Goal: Check status

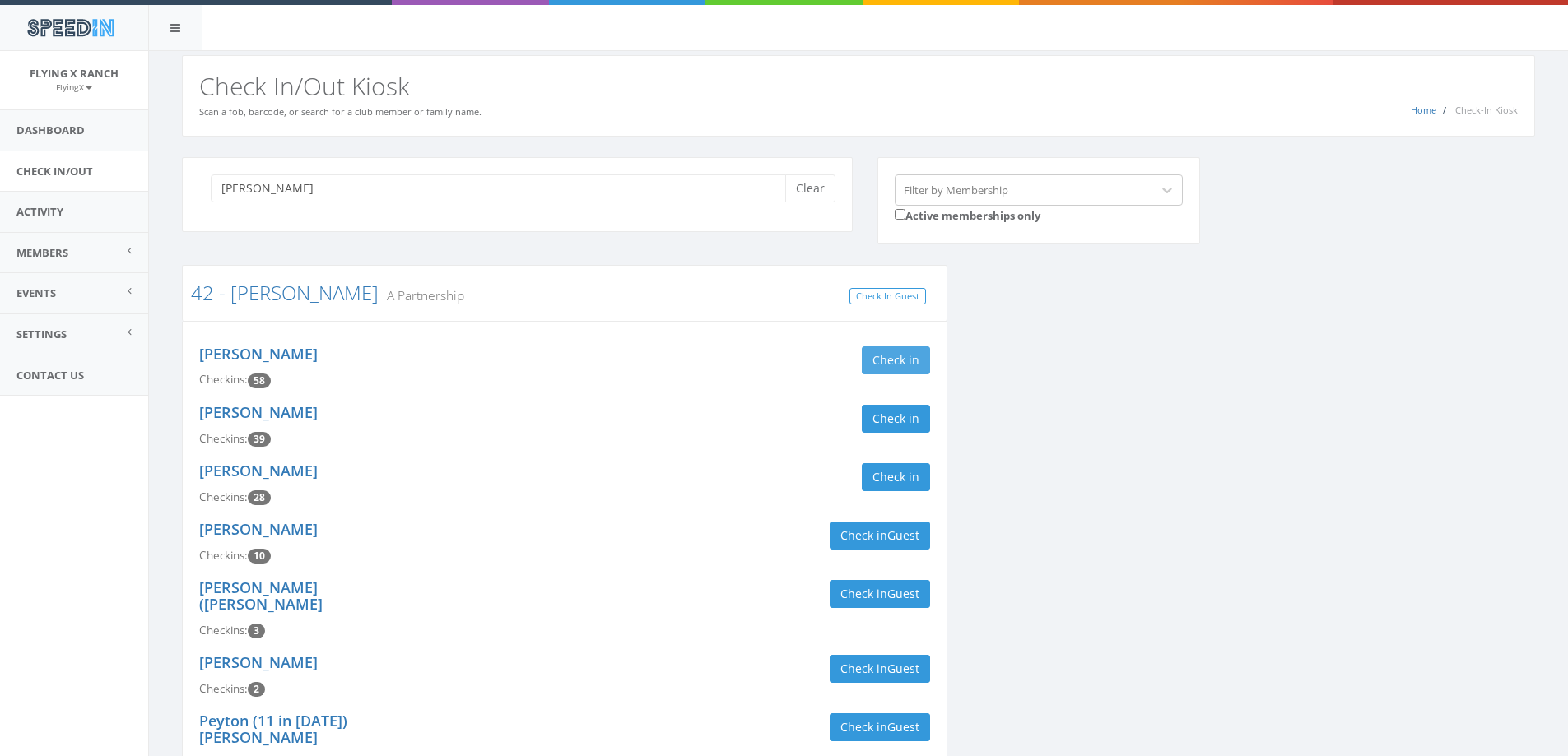
type input "[PERSON_NAME]"
click at [902, 351] on button "Check in" at bounding box center [895, 360] width 68 height 28
drag, startPoint x: 896, startPoint y: 419, endPoint x: 890, endPoint y: 403, distance: 17.1
click at [896, 419] on button "Check in" at bounding box center [895, 418] width 68 height 28
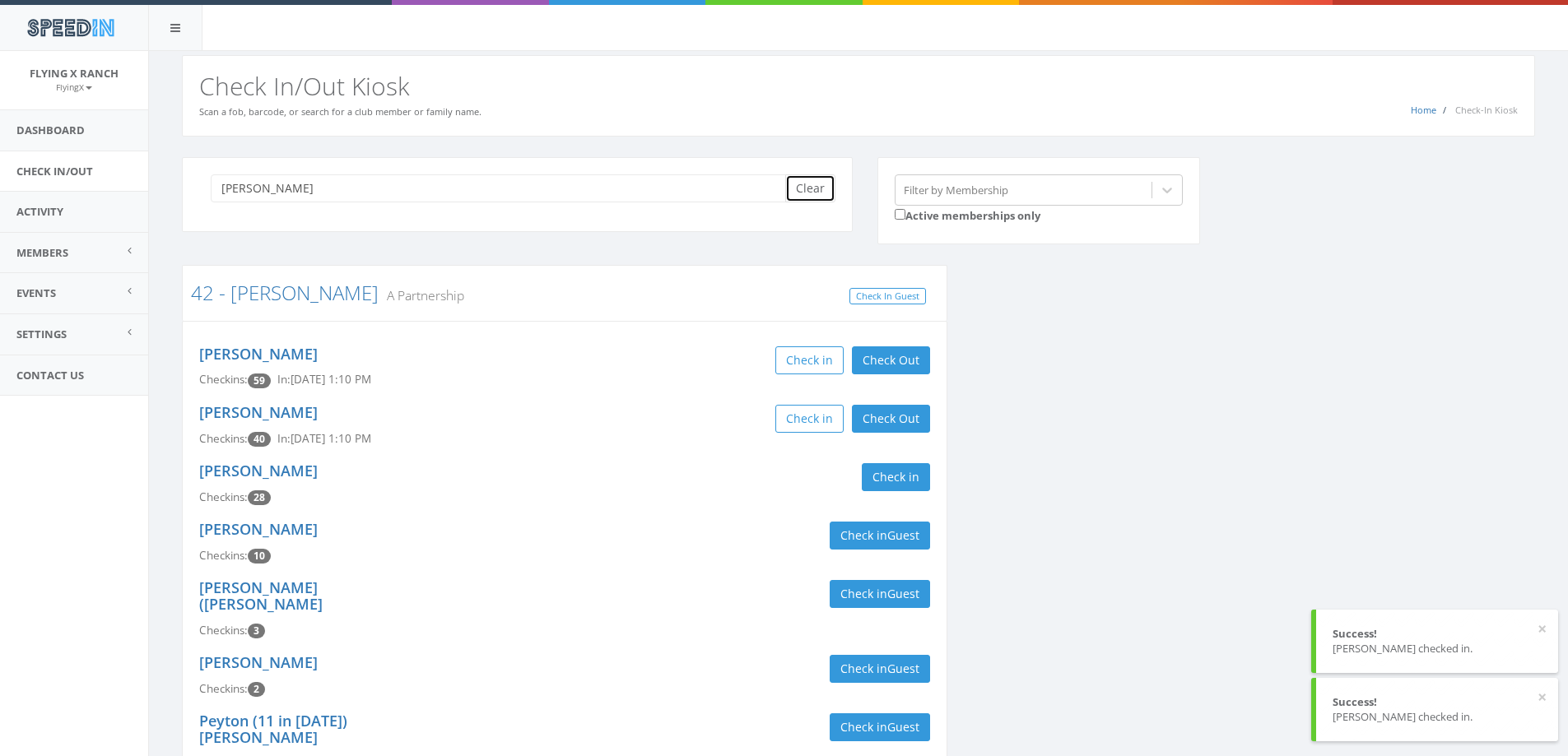
click at [813, 184] on button "Clear" at bounding box center [810, 188] width 50 height 28
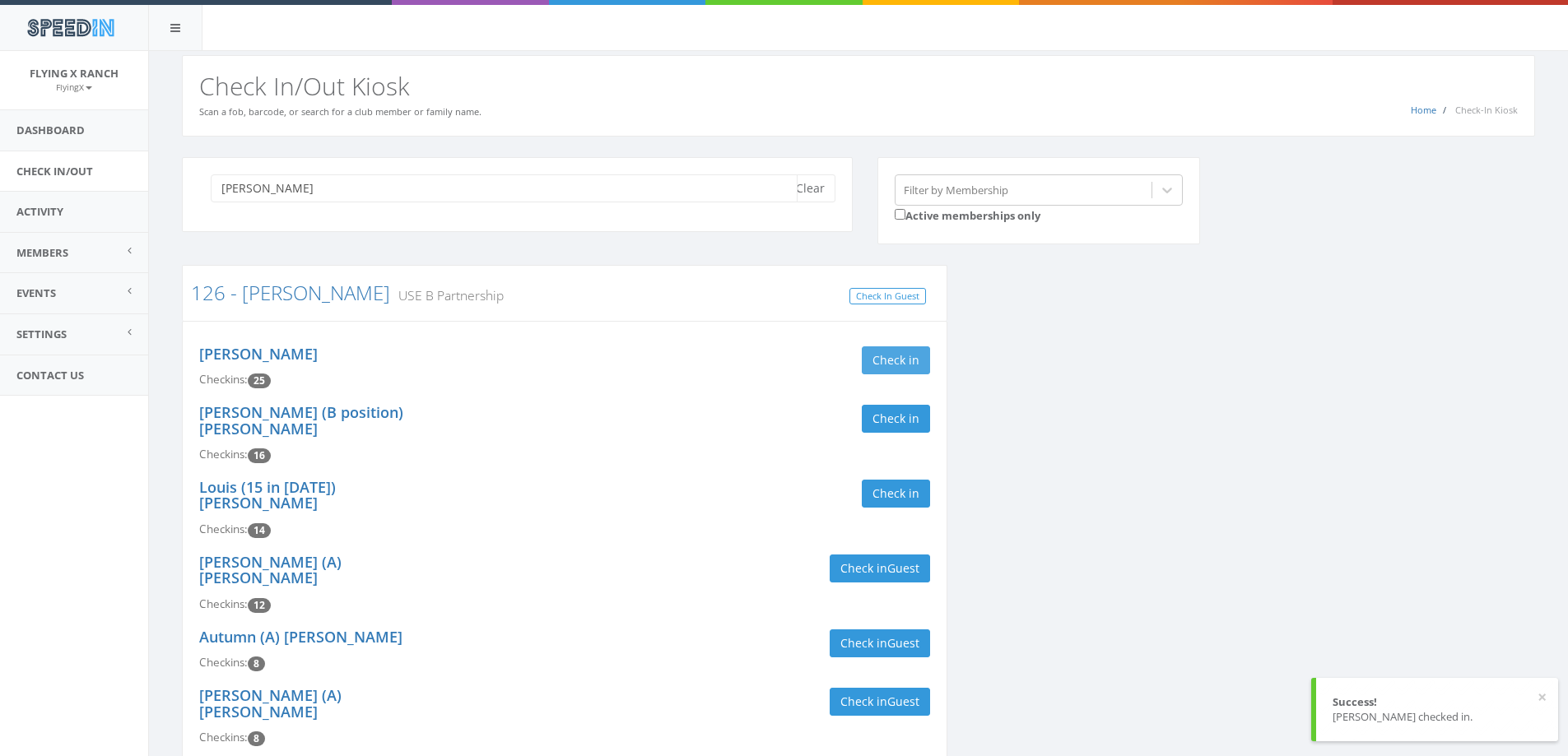
type input "[PERSON_NAME]"
click at [910, 346] on button "Check in" at bounding box center [895, 360] width 68 height 28
click at [911, 419] on button "Check in" at bounding box center [895, 418] width 68 height 28
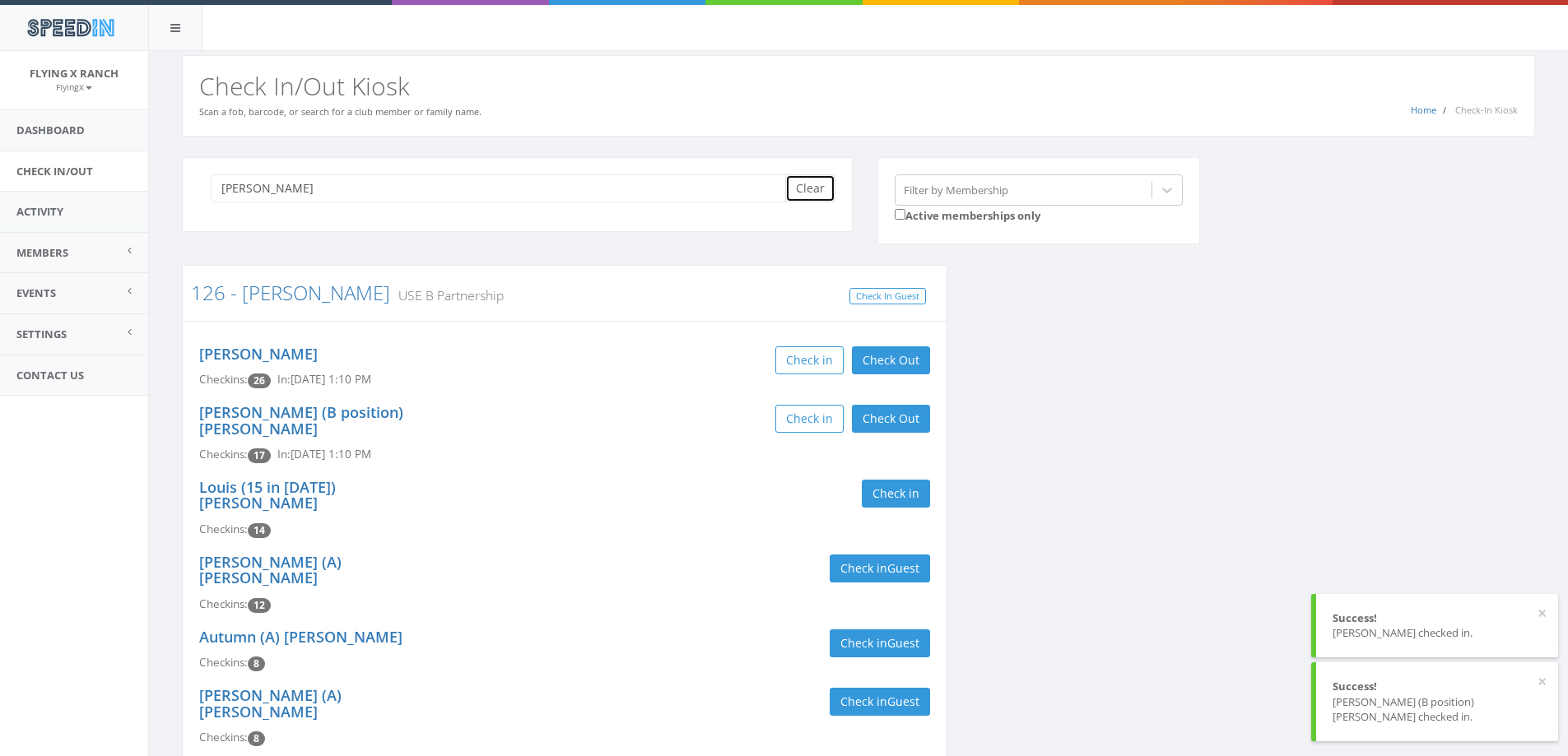
click at [816, 194] on button "Clear" at bounding box center [810, 188] width 50 height 28
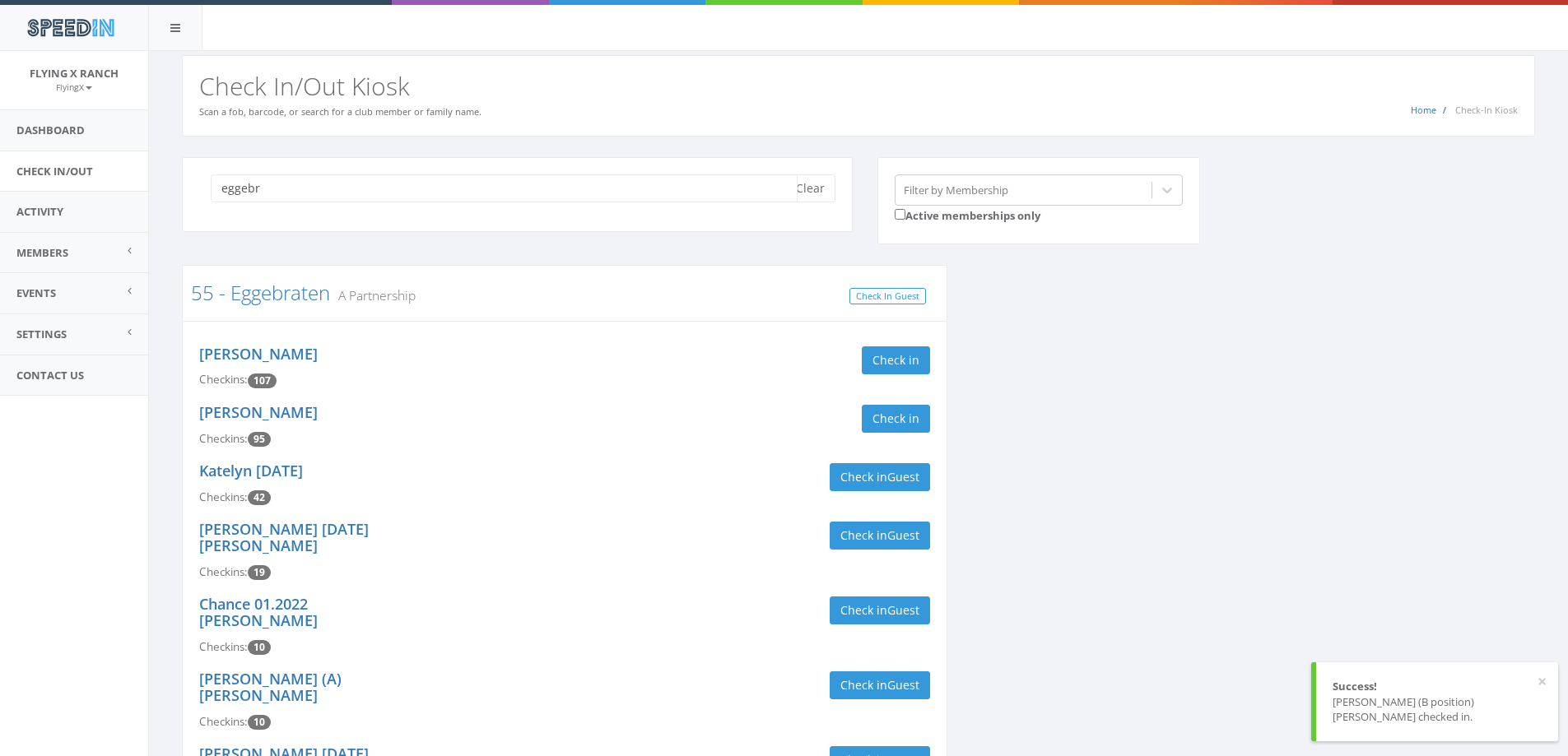
type input "eggebr"
click at [932, 356] on div "Check in" at bounding box center [753, 360] width 377 height 28
click at [906, 357] on button "Check in" at bounding box center [895, 360] width 68 height 28
click at [880, 425] on button "Check in" at bounding box center [895, 418] width 68 height 28
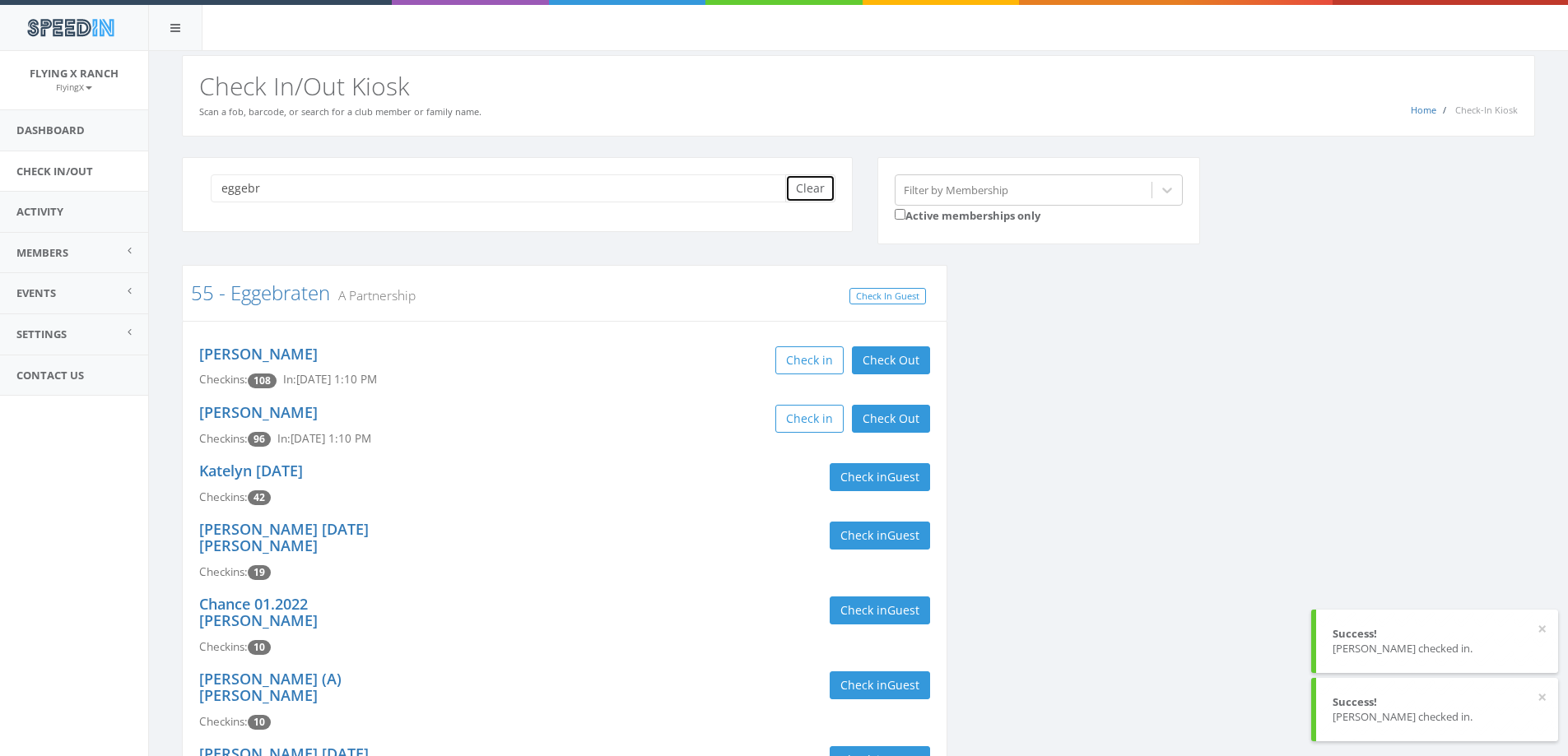
click at [800, 192] on button "Clear" at bounding box center [810, 188] width 50 height 28
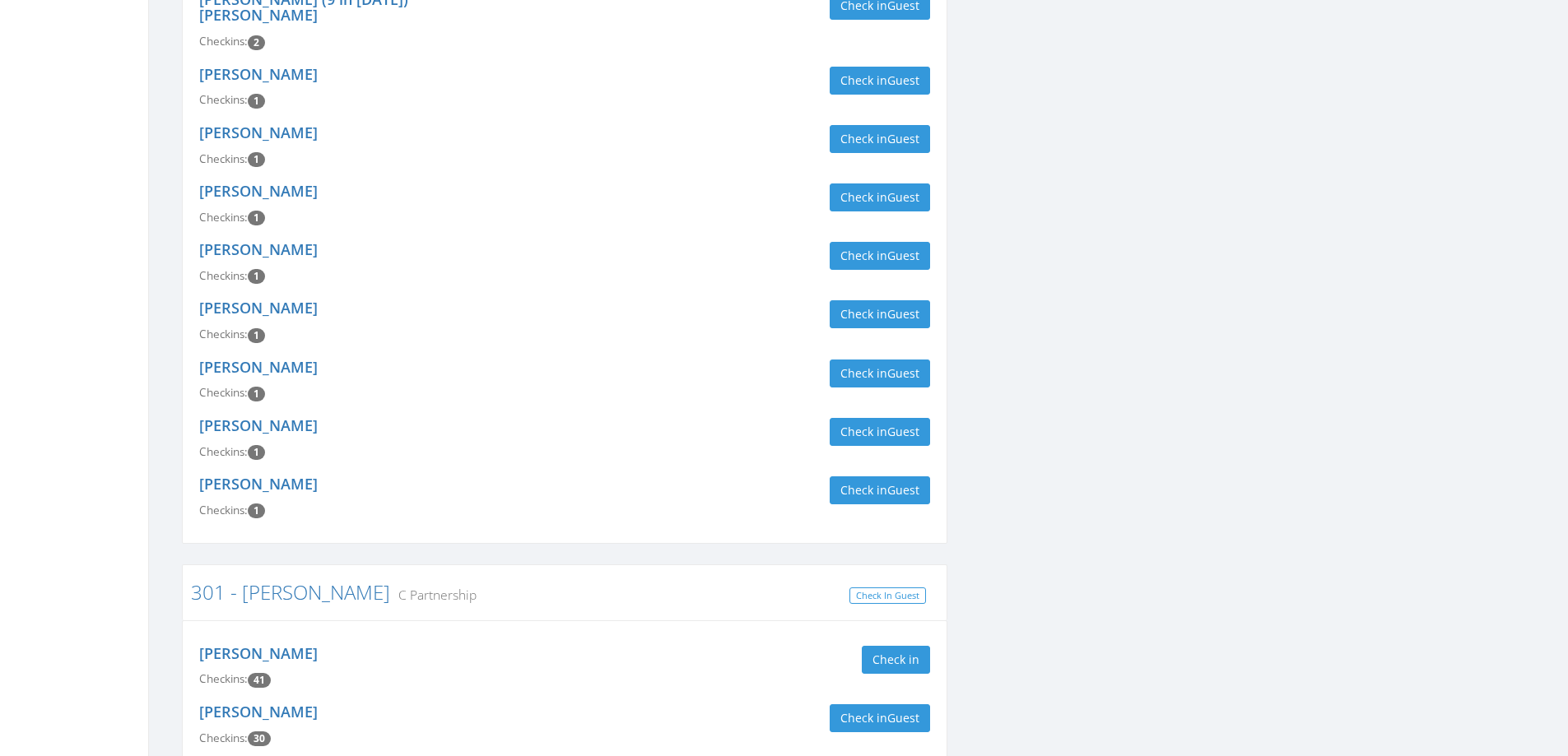
scroll to position [896, 0]
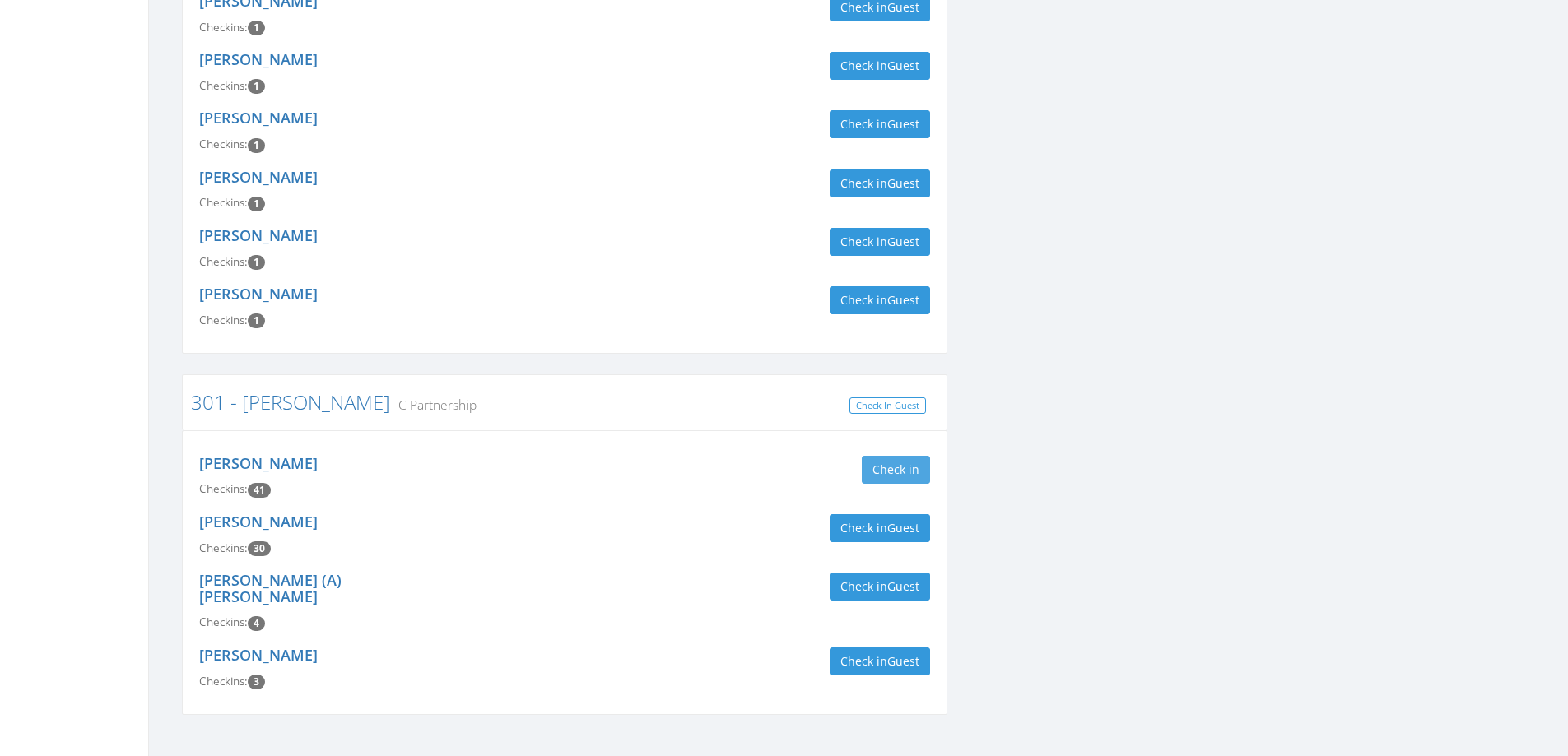
type input "haia"
click at [875, 456] on button "Check in" at bounding box center [895, 469] width 68 height 28
click at [578, 478] on div "[PERSON_NAME] Checkins: 42 In: [DATE] 1:32 PM Check in Check Out Check Out" at bounding box center [564, 477] width 755 height 59
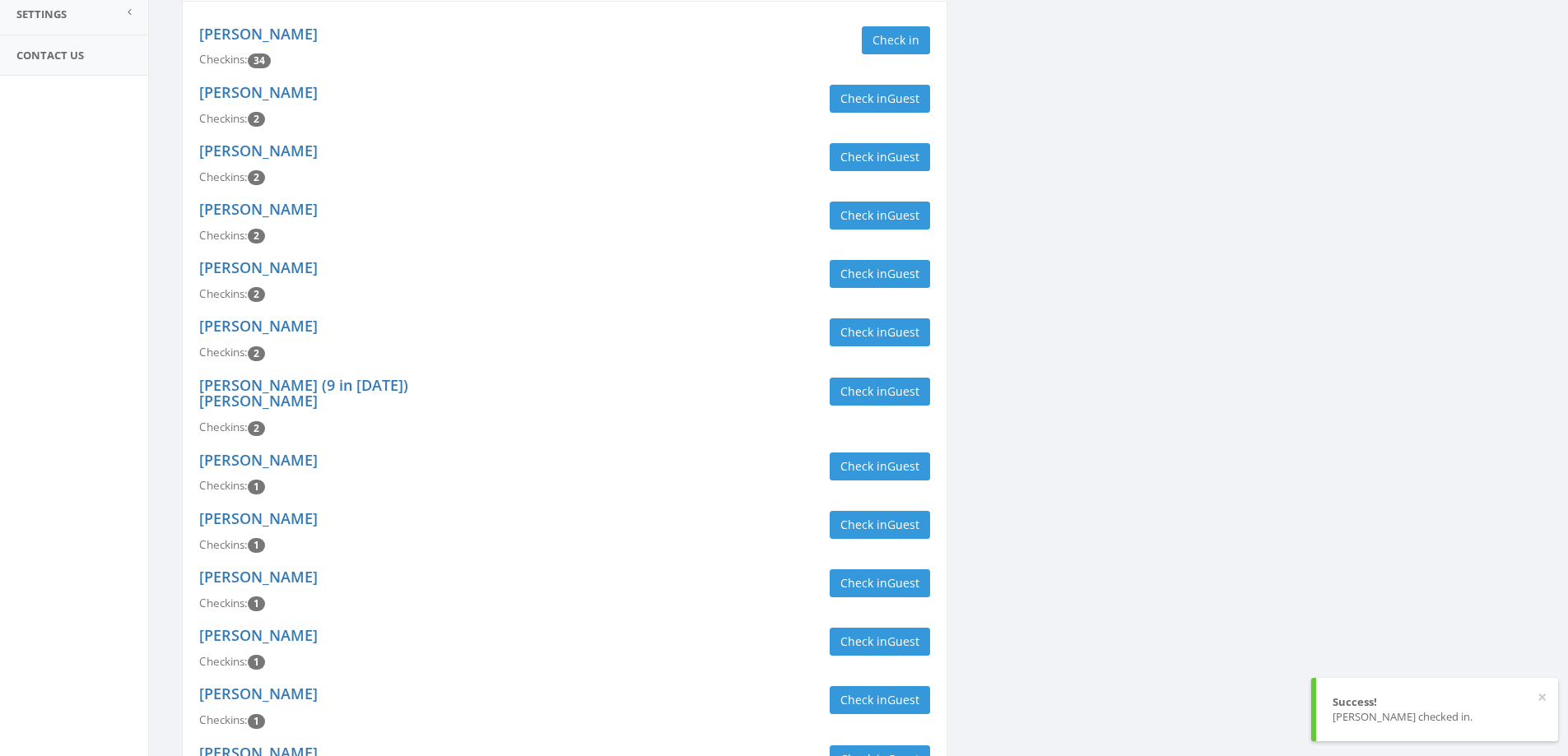
scroll to position [0, 0]
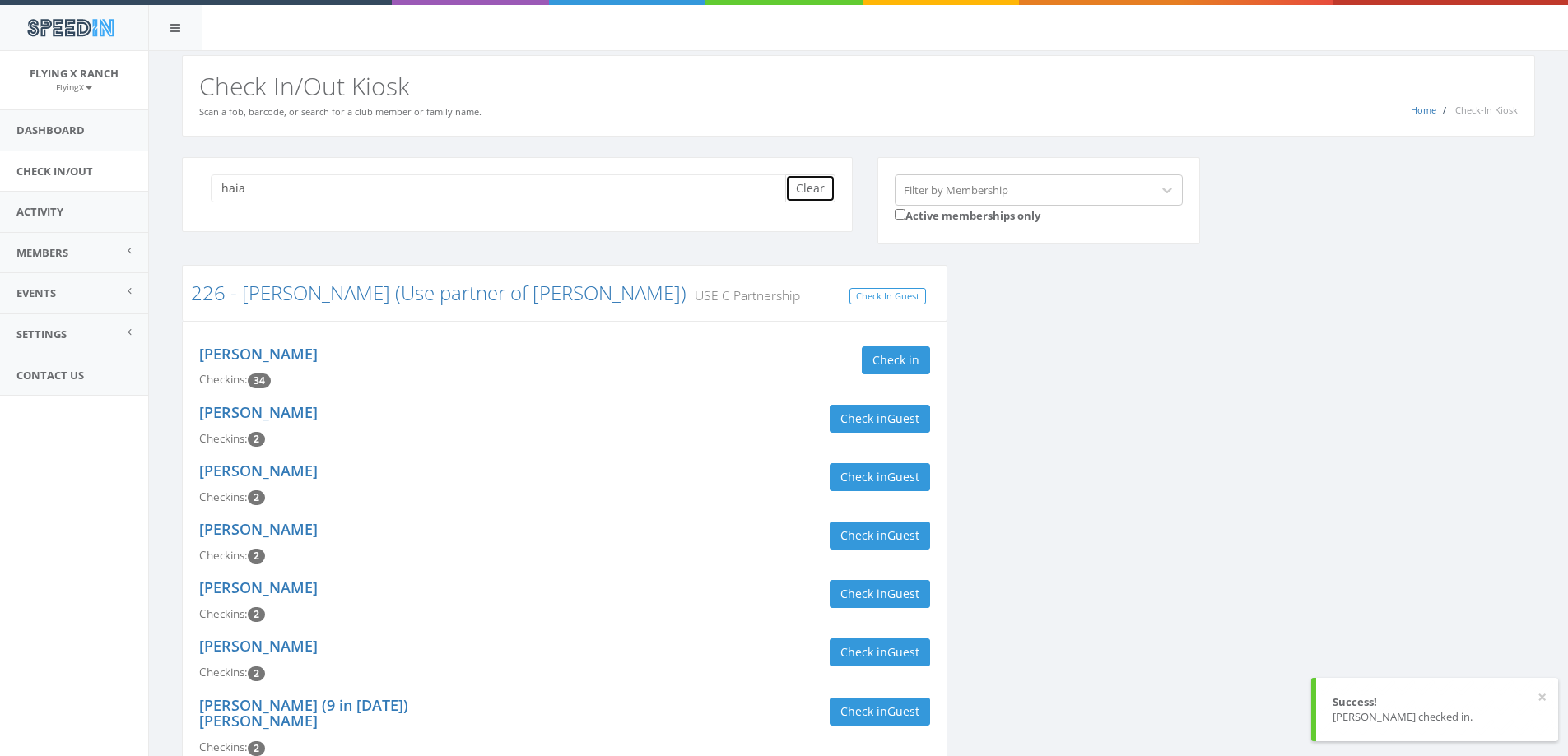
click at [815, 190] on button "Clear" at bounding box center [810, 188] width 50 height 28
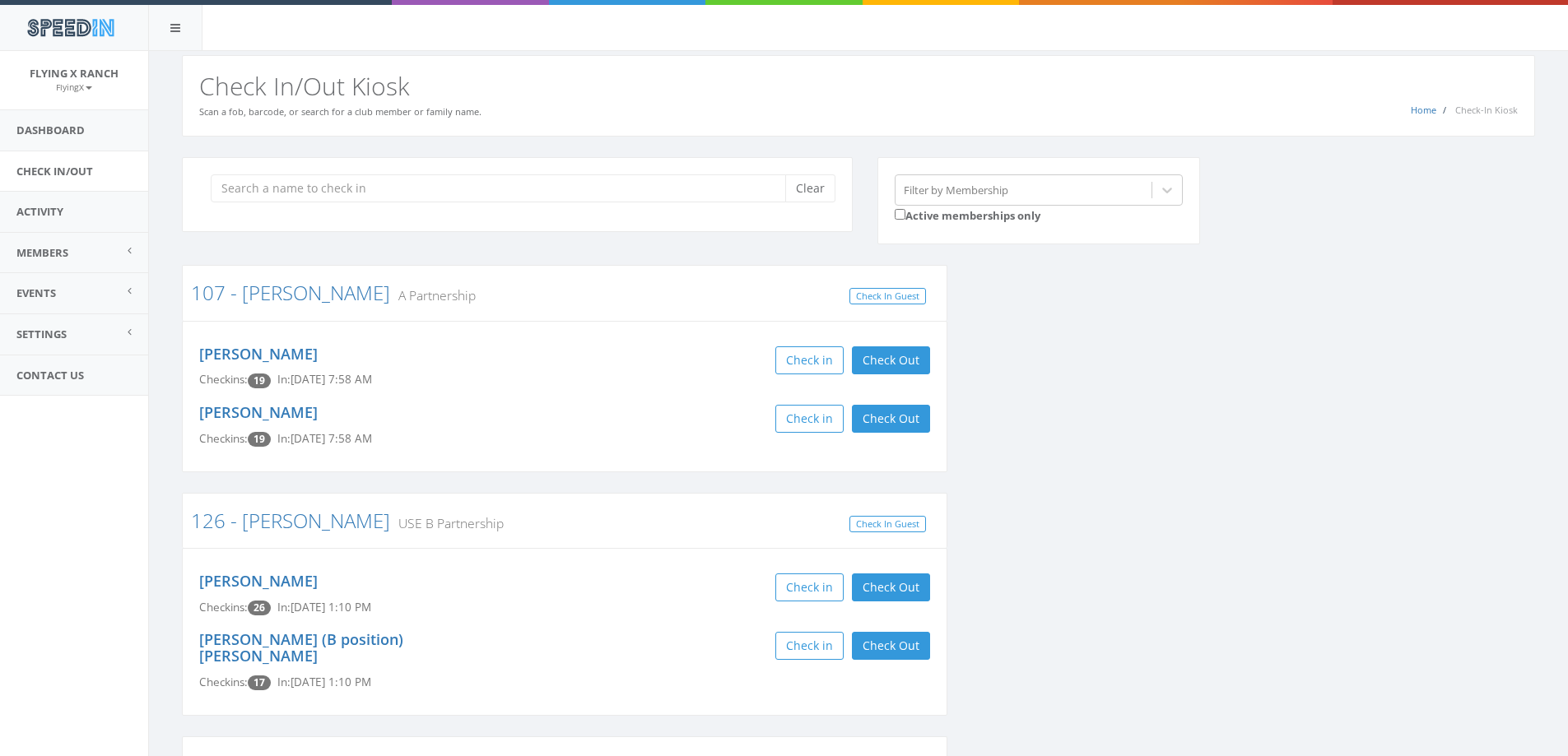
click at [451, 60] on div "Home Check-In Kiosk Check In/Out Kiosk Scan a fob, barcode, or search for a clu…" at bounding box center [858, 96] width 1353 height 81
